Goal: Information Seeking & Learning: Check status

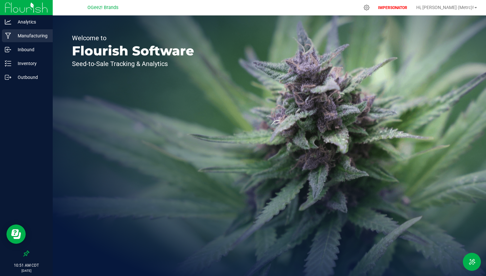
click at [47, 39] on p "Manufacturing" at bounding box center [30, 36] width 39 height 8
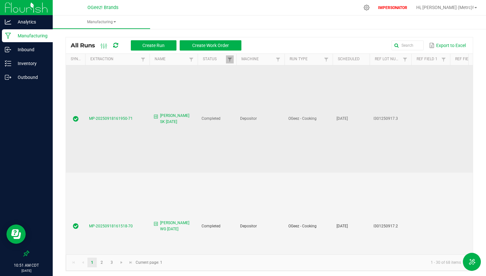
click at [123, 116] on span "MP-20250918161950-71" at bounding box center [111, 118] width 44 height 5
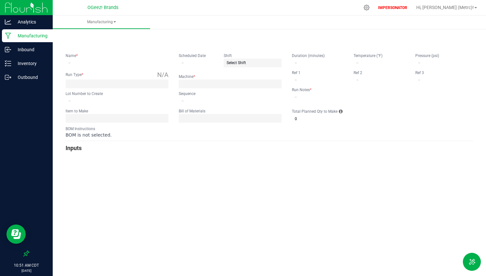
type input "[PERSON_NAME] SK [DATE]"
type input "[DATE]"
type input "I301250917.3"
type input "0"
type input "none"
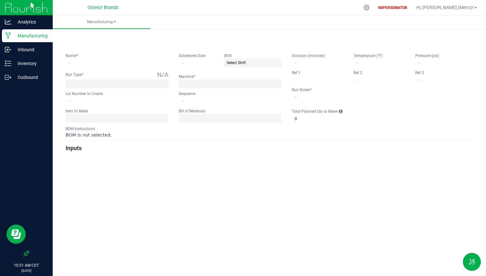
type input "4"
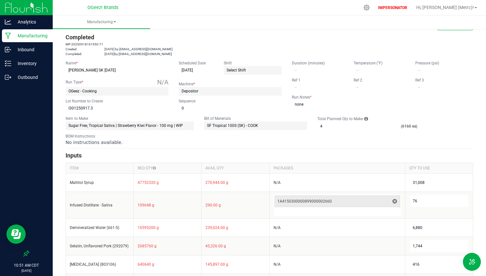
scroll to position [9, 0]
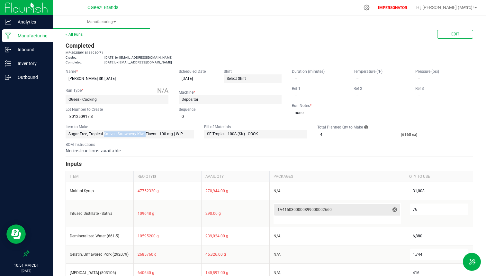
drag, startPoint x: 104, startPoint y: 135, endPoint x: 144, endPoint y: 135, distance: 40.2
click at [144, 135] on app-dropdownlist-async "Sugar Free, Tropical Sativa | Strawberry Kiwi Flavor - 100 mg | WIP" at bounding box center [130, 134] width 128 height 9
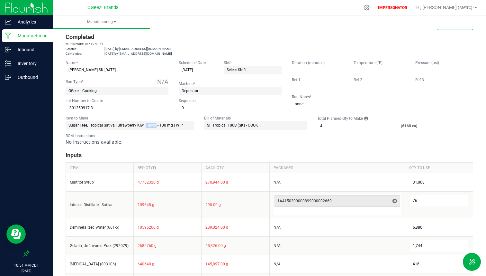
scroll to position [0, 0]
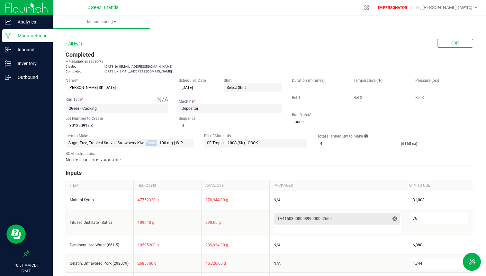
click at [78, 43] on link "< All Runs" at bounding box center [74, 43] width 17 height 5
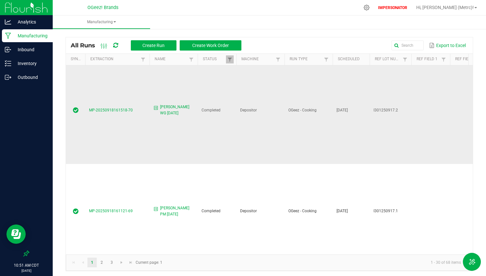
scroll to position [131, 0]
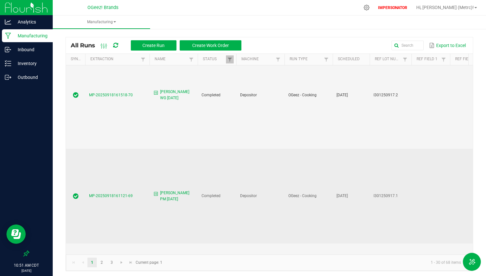
click at [122, 193] on span "MP-20250918161121-69" at bounding box center [111, 195] width 44 height 5
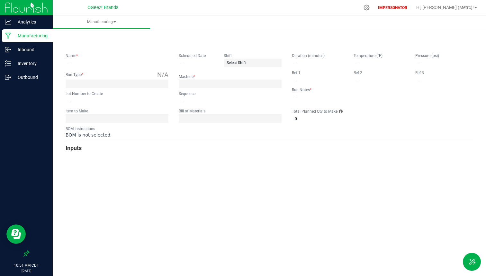
type input "[PERSON_NAME] PM [DATE]"
type input "[DATE]"
type input "I301250917.1"
type input "0"
type input "None"
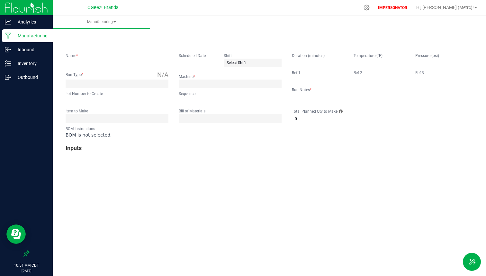
type input "4"
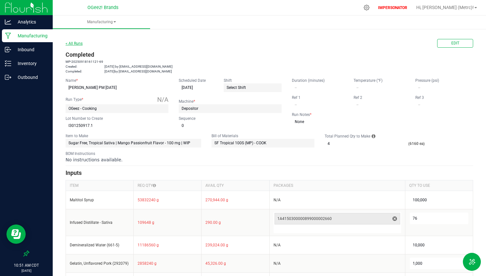
click at [75, 41] on link "< All Runs" at bounding box center [74, 43] width 17 height 5
